Goal: Obtain resource: Download file/media

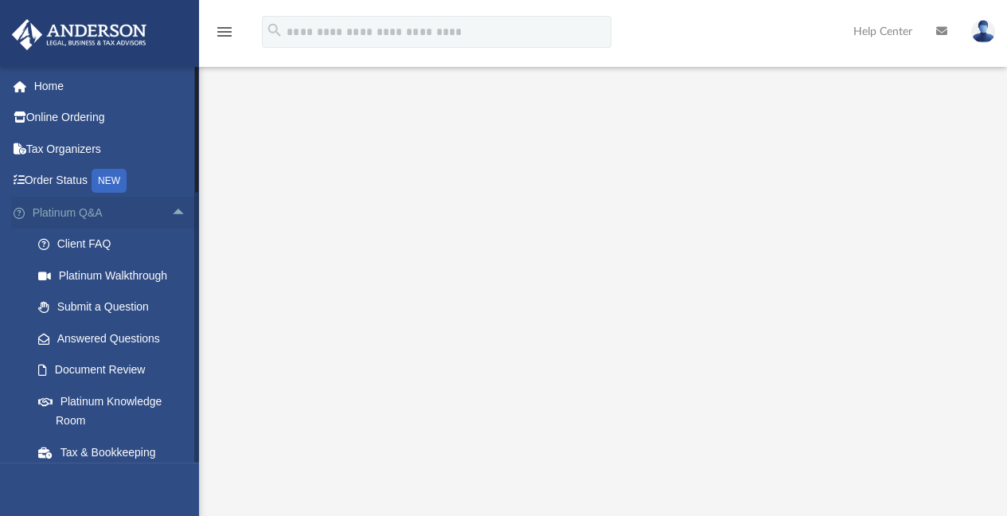
click at [171, 211] on span "arrow_drop_up" at bounding box center [187, 213] width 32 height 33
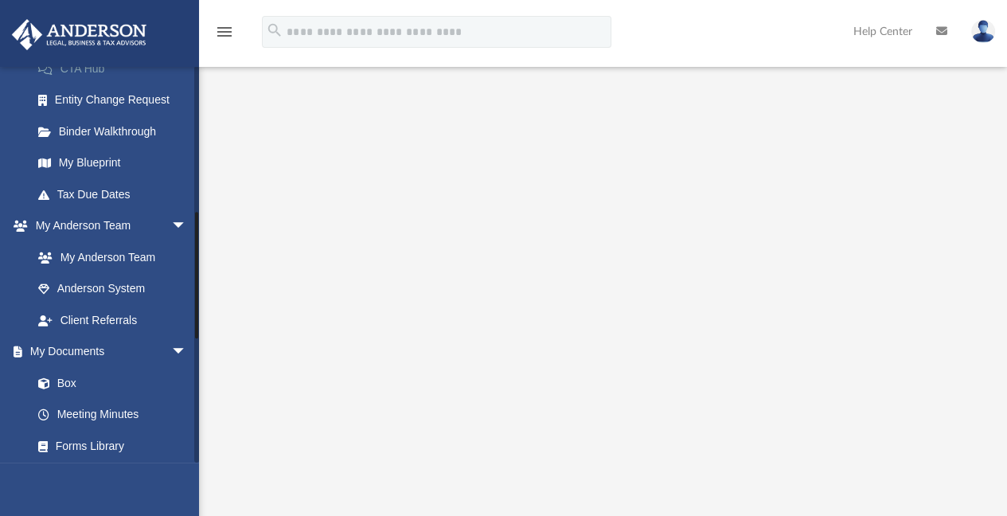
scroll to position [271, 0]
click at [72, 378] on link "Box" at bounding box center [116, 382] width 189 height 32
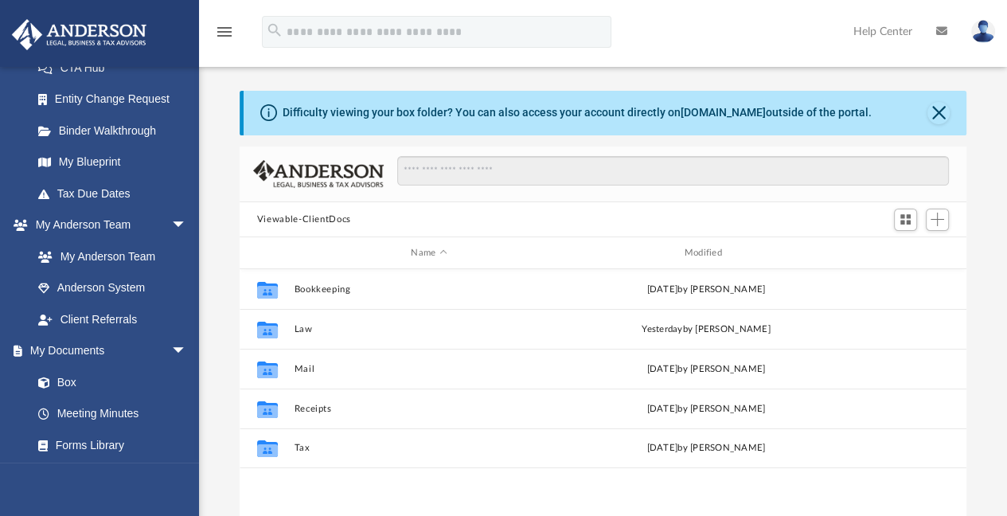
scroll to position [350, 714]
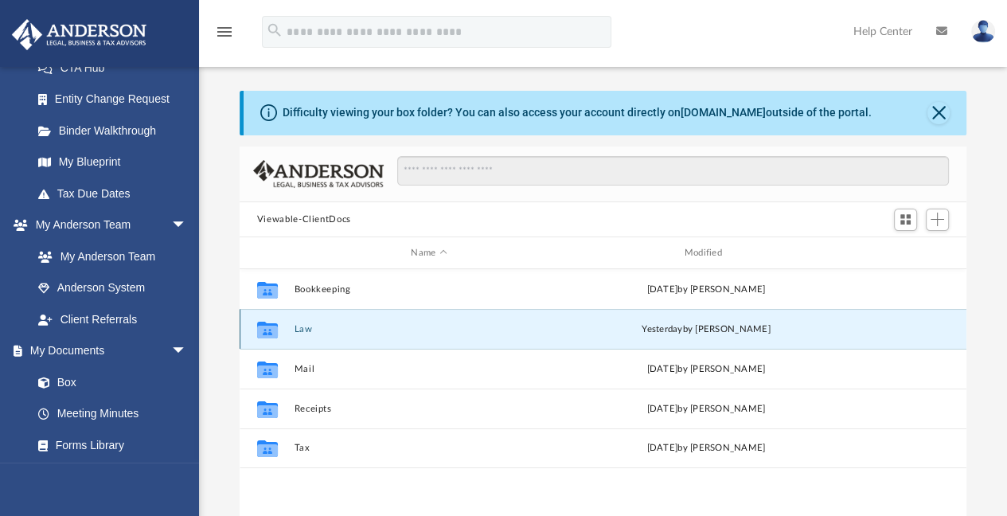
click at [297, 326] on button "Law" at bounding box center [429, 329] width 270 height 10
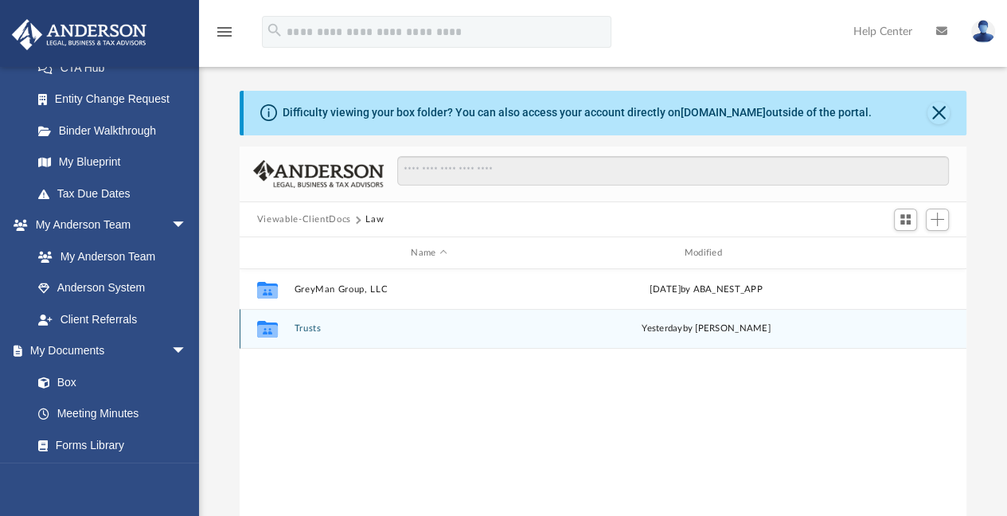
click at [307, 326] on button "Trusts" at bounding box center [429, 329] width 270 height 10
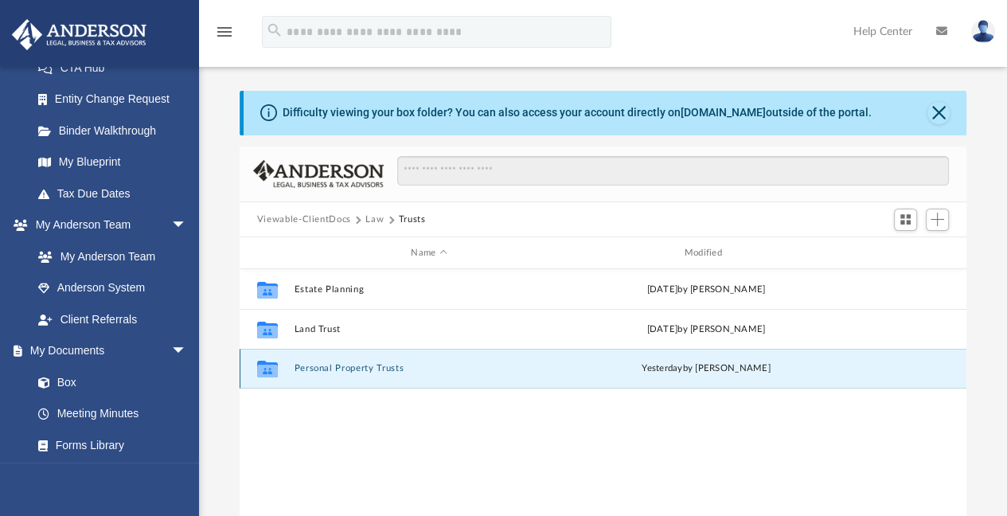
click at [334, 369] on button "Personal Property Trusts" at bounding box center [429, 369] width 270 height 10
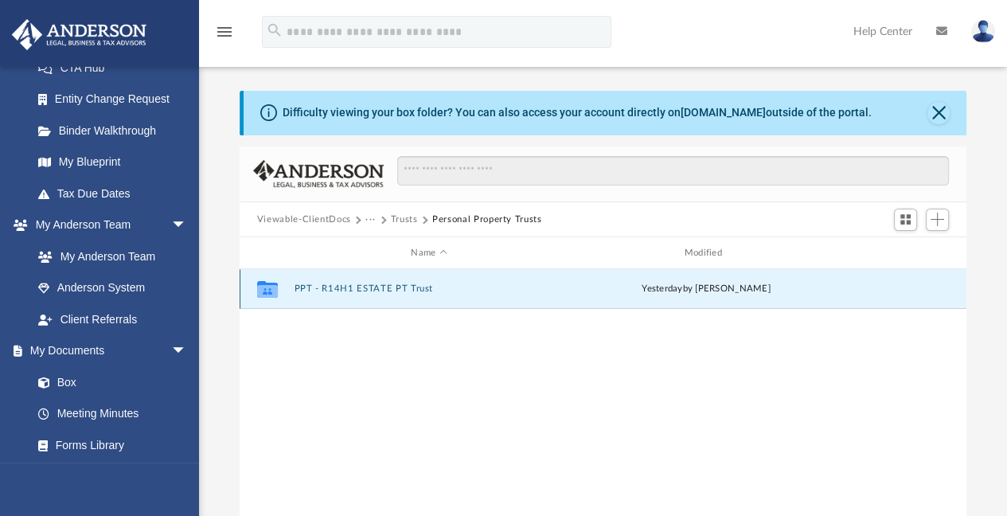
click at [327, 291] on button "PPT - R14H1 ESTATE PT Trust" at bounding box center [429, 289] width 270 height 10
click at [327, 291] on button "R14H1 ESTATE PT Trust.pdf" at bounding box center [429, 289] width 270 height 10
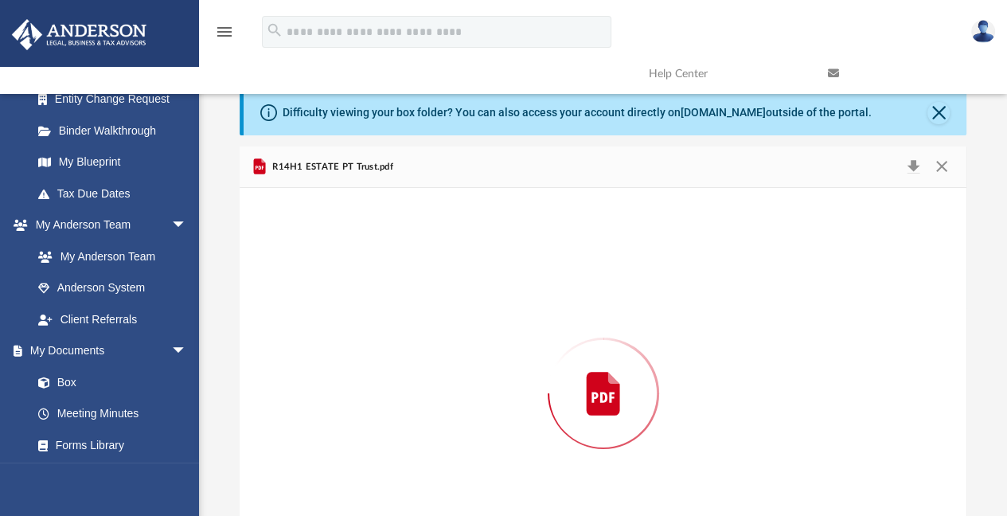
scroll to position [83, 0]
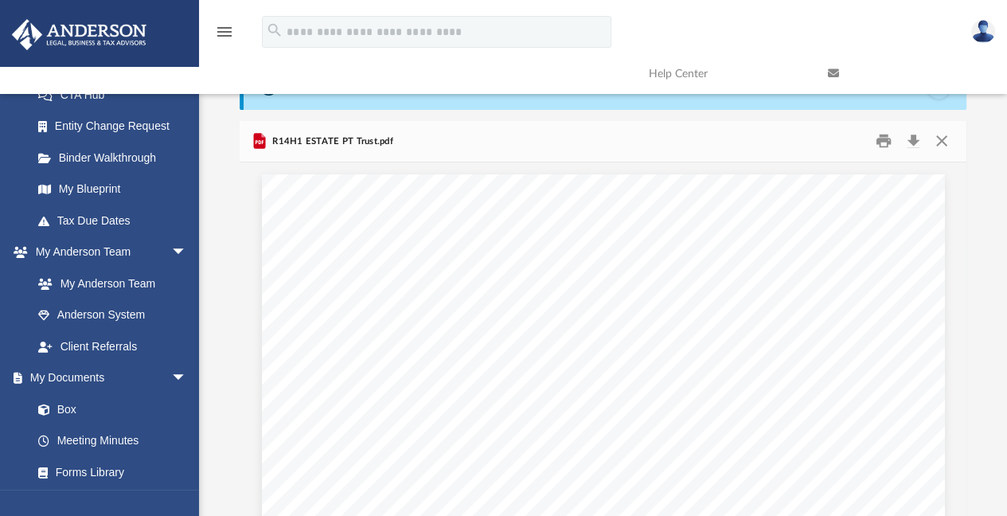
scroll to position [0, 0]
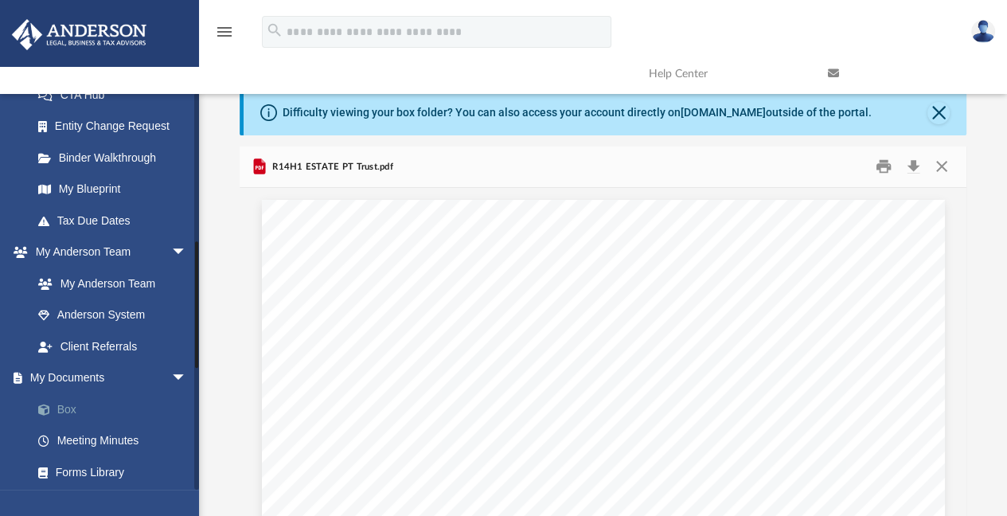
click at [68, 410] on link "Box" at bounding box center [116, 409] width 189 height 32
click at [941, 167] on button "Close" at bounding box center [942, 166] width 29 height 25
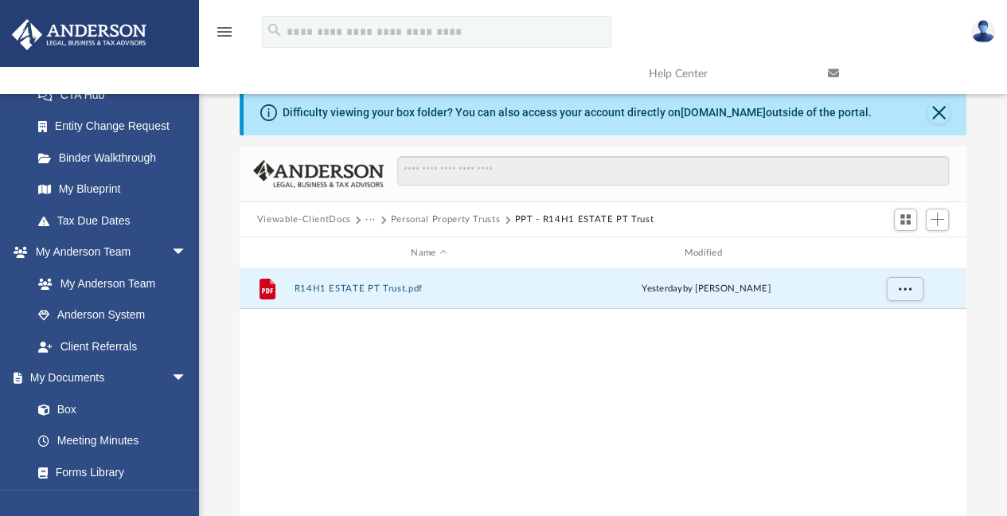
click at [474, 217] on button "Personal Property Trusts" at bounding box center [446, 220] width 110 height 14
click at [352, 285] on button "PPT - R14H1 ESTATE PT Trust" at bounding box center [429, 289] width 270 height 10
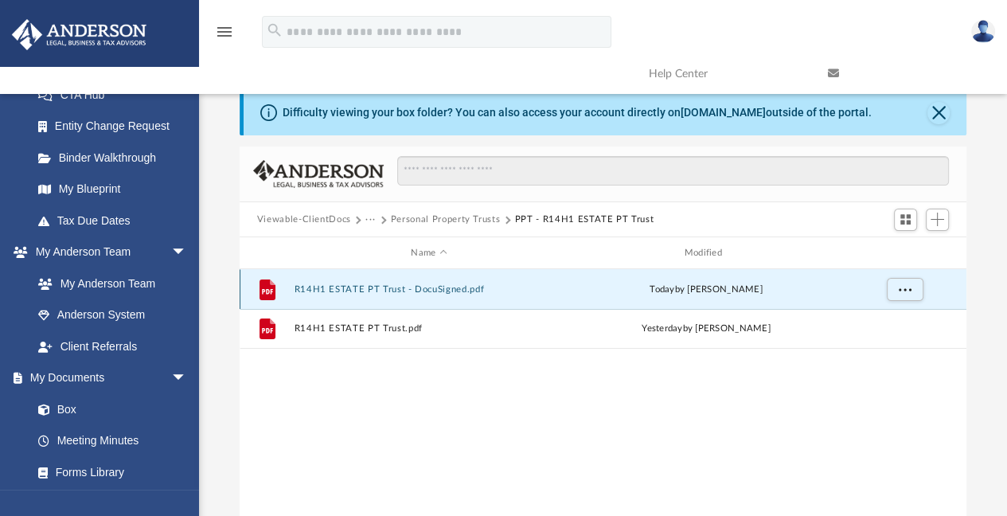
click at [358, 286] on button "R14H1 ESTATE PT Trust - DocuSigned.pdf" at bounding box center [429, 289] width 270 height 10
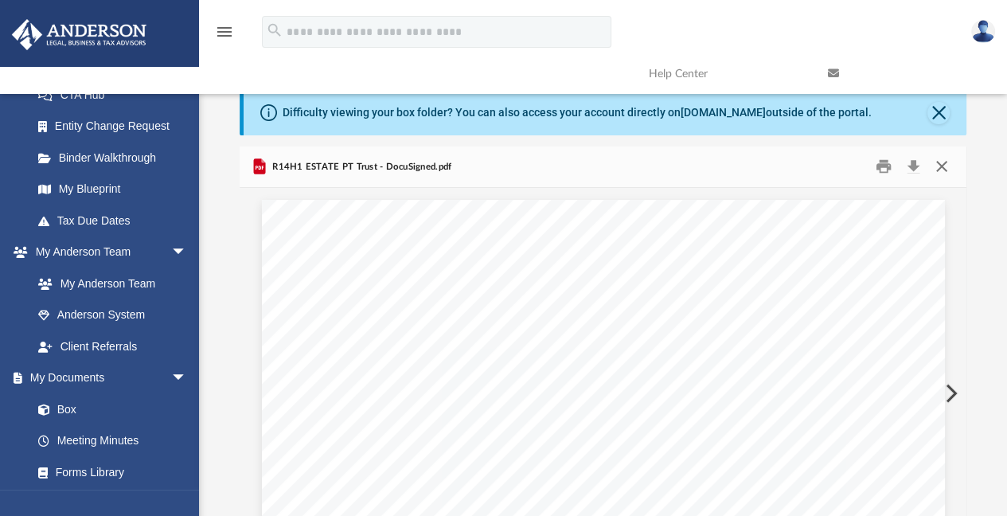
click at [945, 163] on button "Close" at bounding box center [942, 166] width 29 height 25
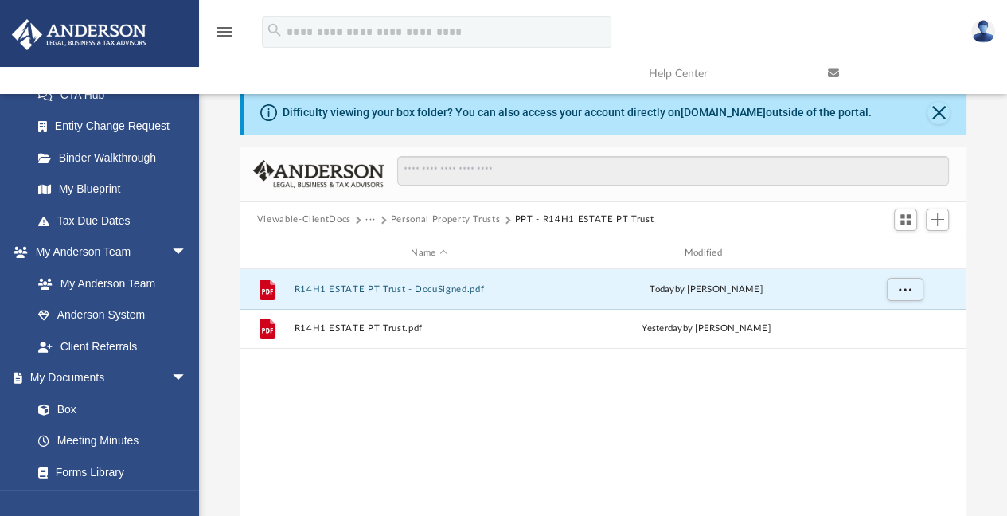
click at [417, 387] on div "File R14H1 ESTATE PT Trust - DocuSigned.pdf today by Ashley Sevy File R14H1 EST…" at bounding box center [603, 434] width 727 height 330
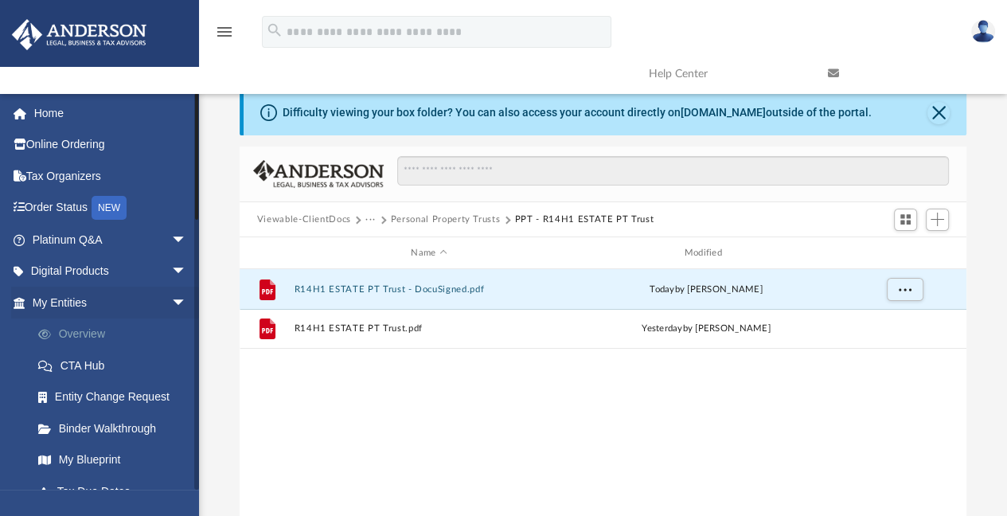
click at [82, 335] on link "Overview" at bounding box center [116, 334] width 189 height 32
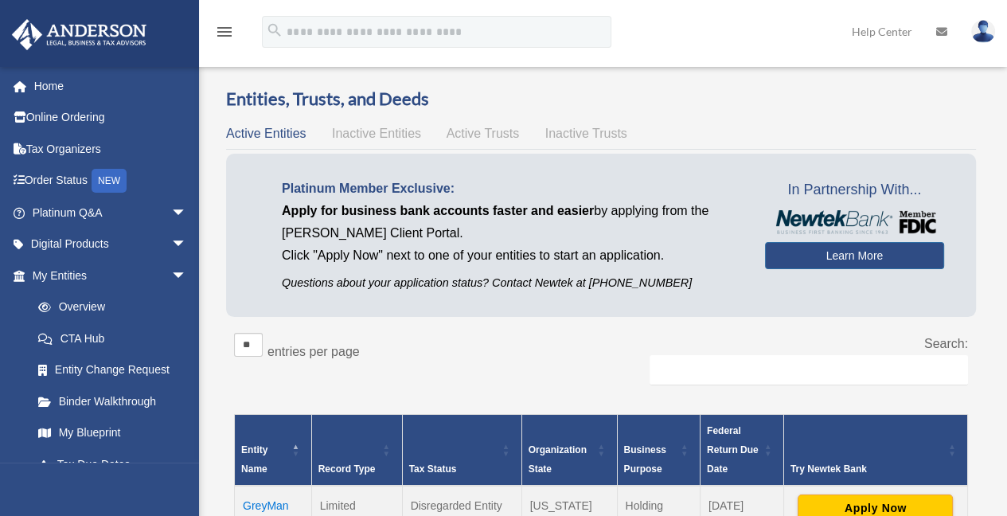
click at [216, 333] on div "Entities, Trusts, and Deeds Active Entities Inactive Entities Active Trusts Ina…" at bounding box center [601, 439] width 772 height 704
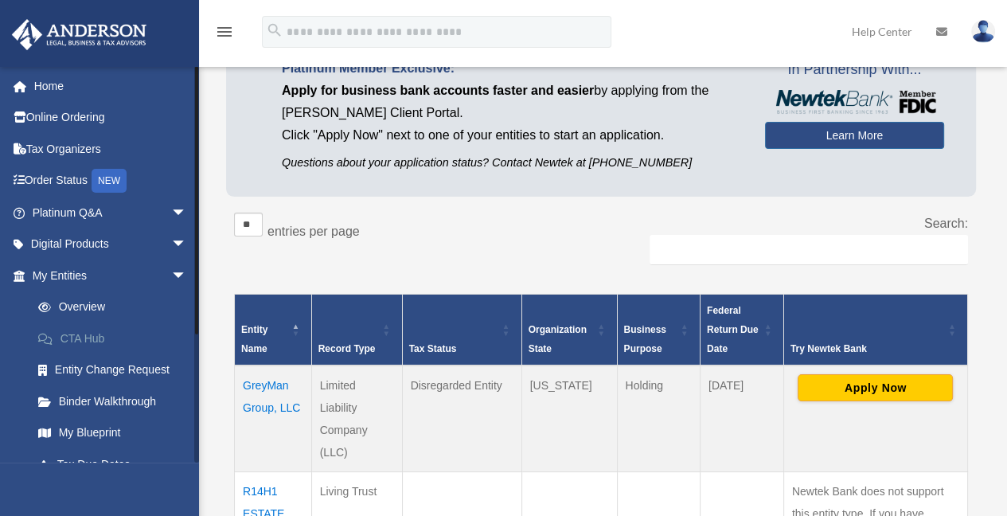
scroll to position [118, 0]
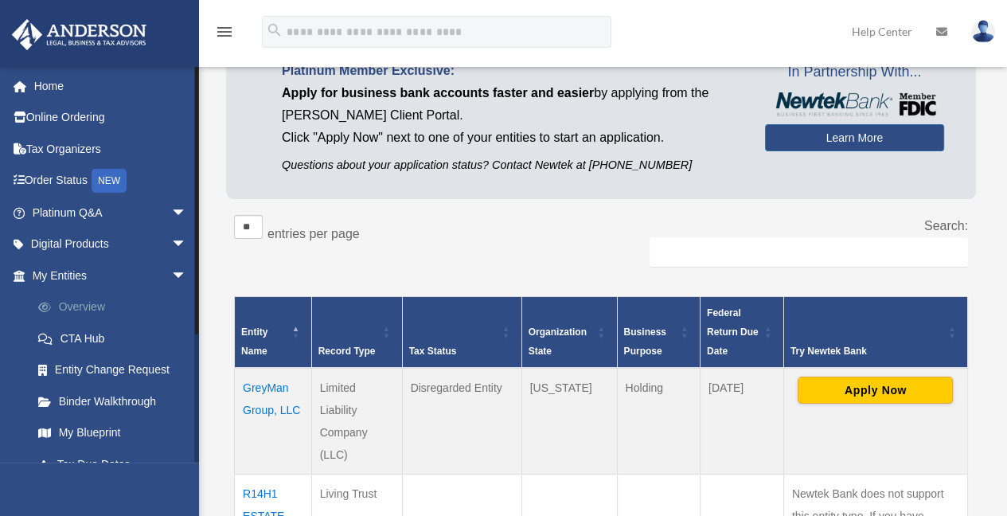
click at [82, 299] on link "Overview" at bounding box center [116, 307] width 189 height 32
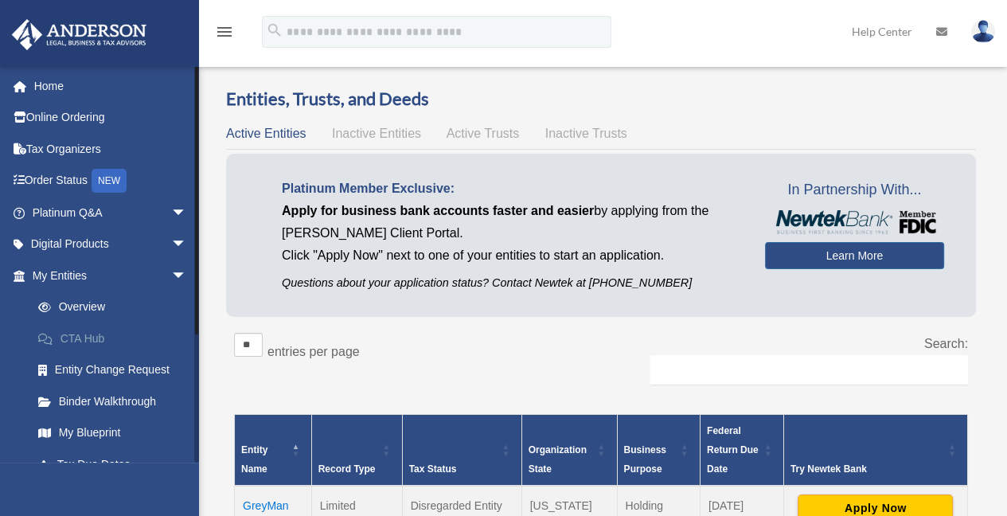
scroll to position [178, 0]
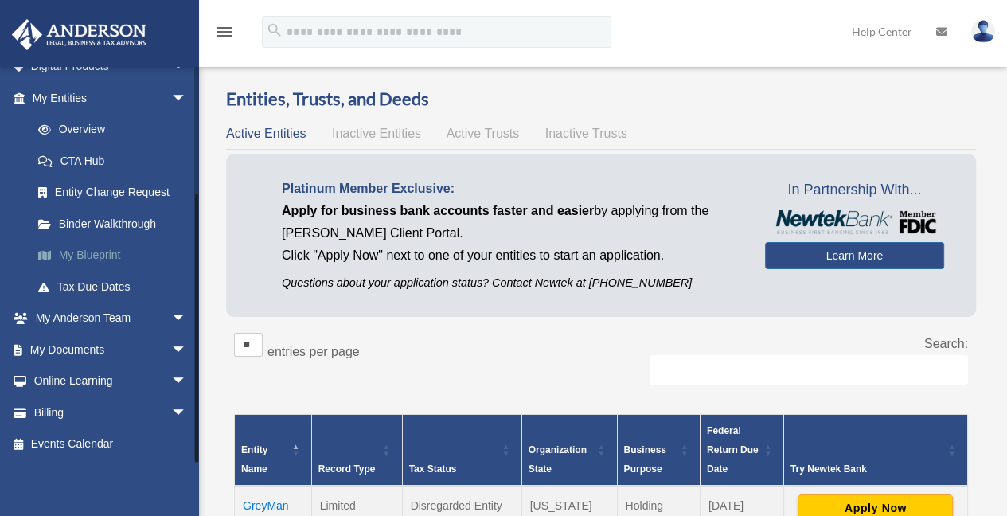
click at [88, 260] on link "My Blueprint" at bounding box center [116, 256] width 189 height 32
